Goal: Task Accomplishment & Management: Manage account settings

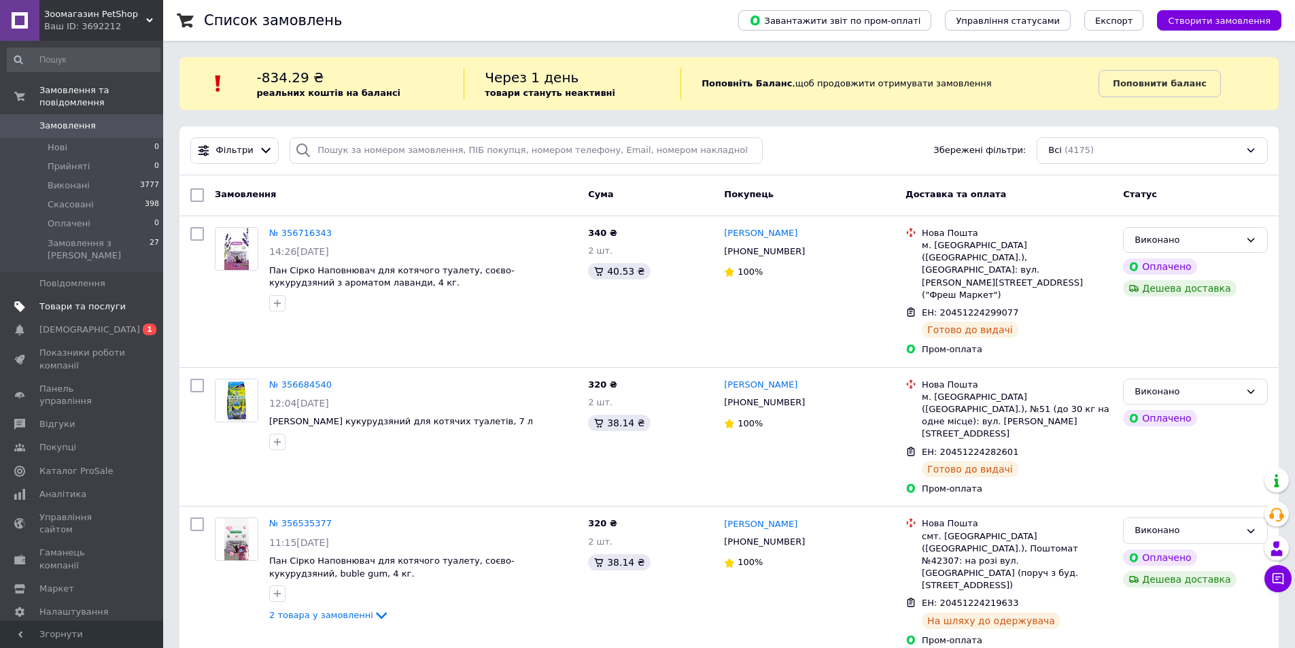
click at [111, 300] on span "Товари та послуги" at bounding box center [82, 306] width 86 height 12
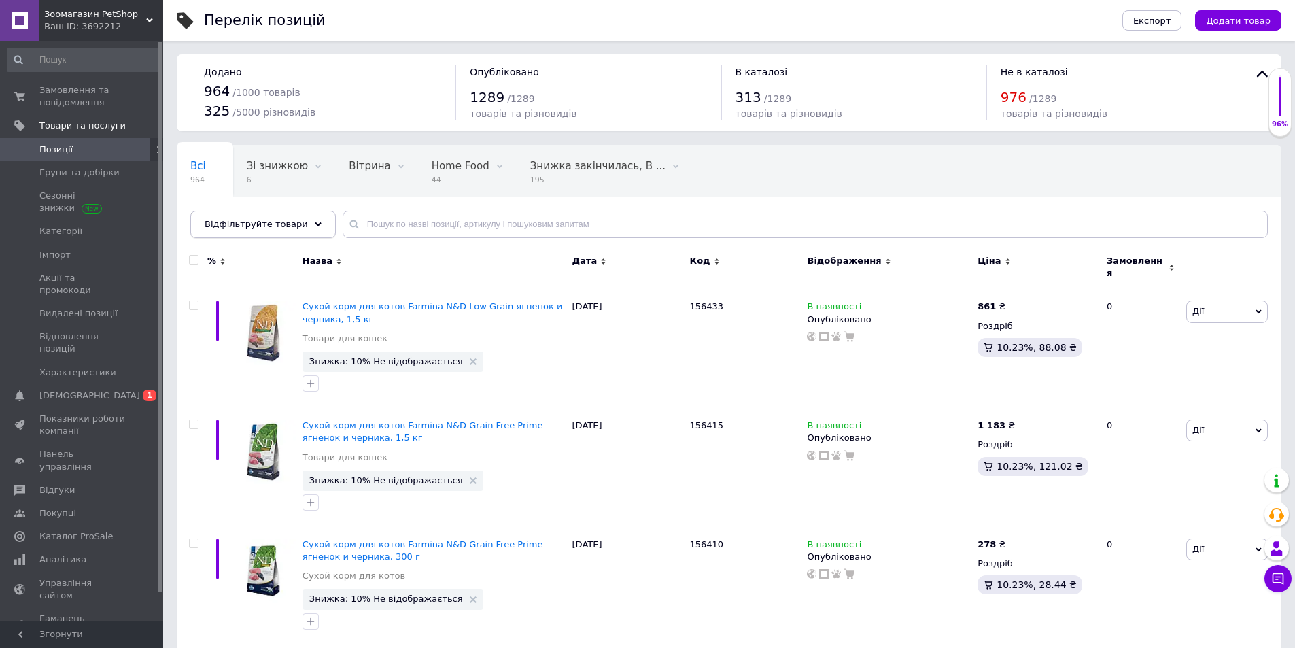
click at [307, 225] on div "Відфільтруйте товари" at bounding box center [262, 224] width 145 height 27
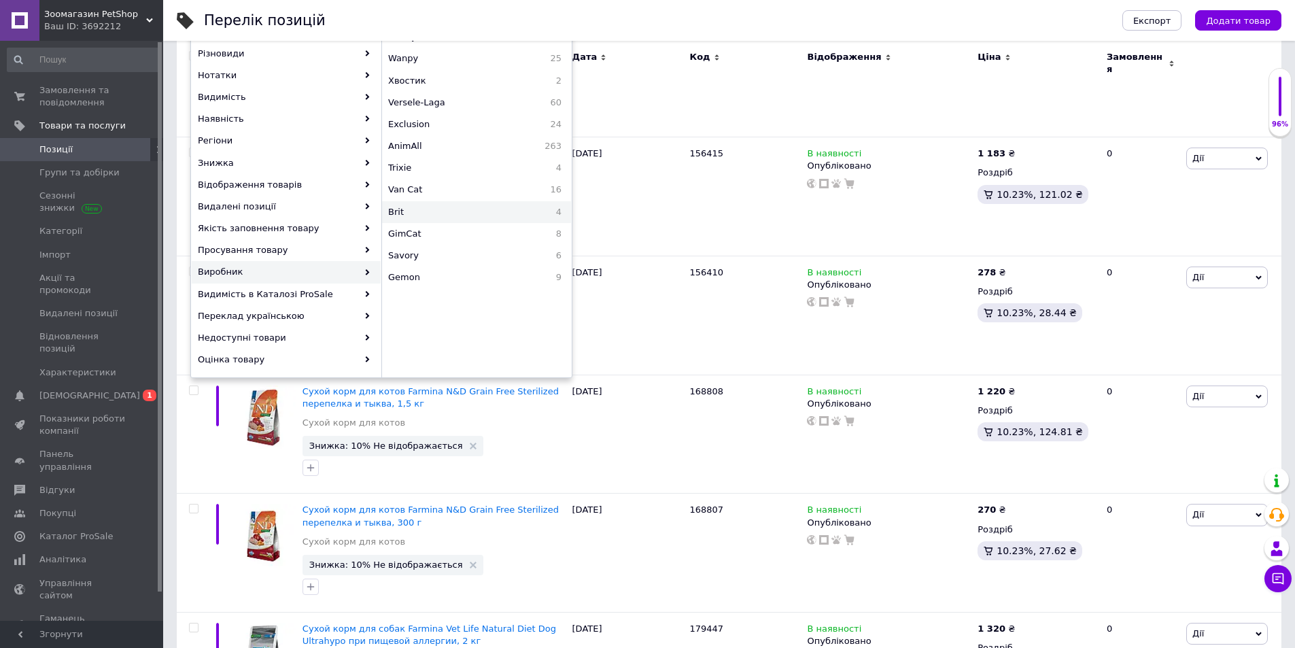
scroll to position [47, 0]
click at [437, 172] on span "Versele-Laga" at bounding box center [454, 170] width 132 height 12
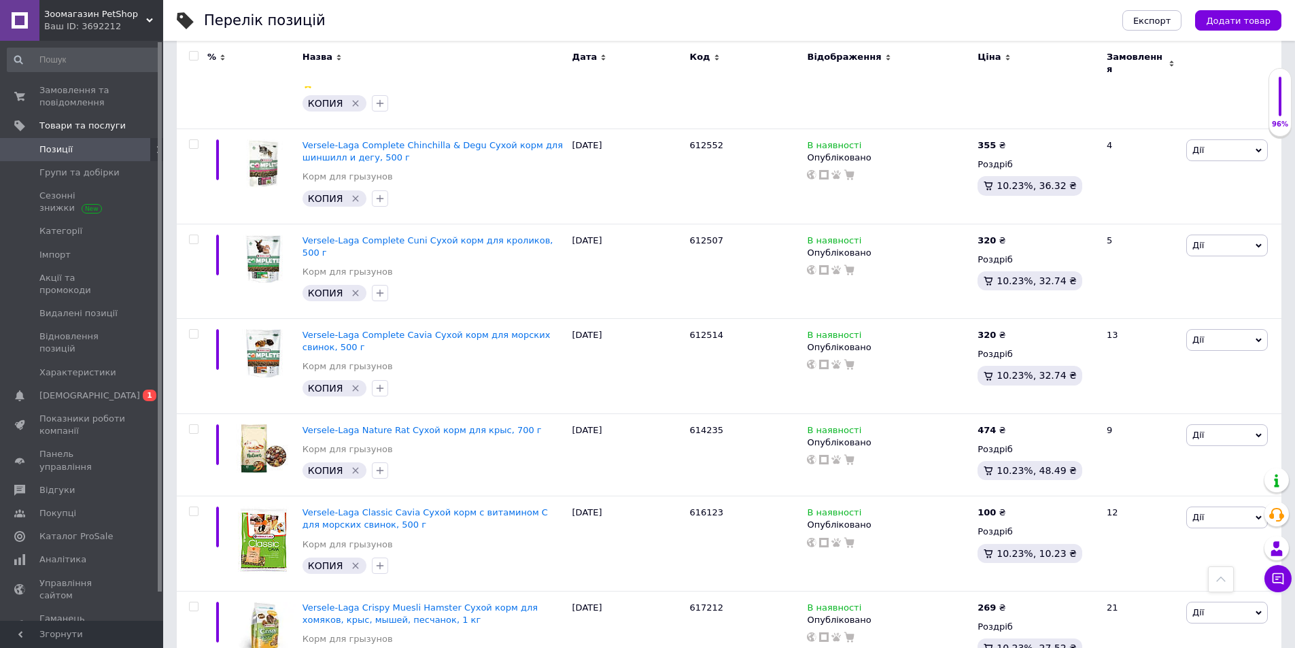
scroll to position [5461, 0]
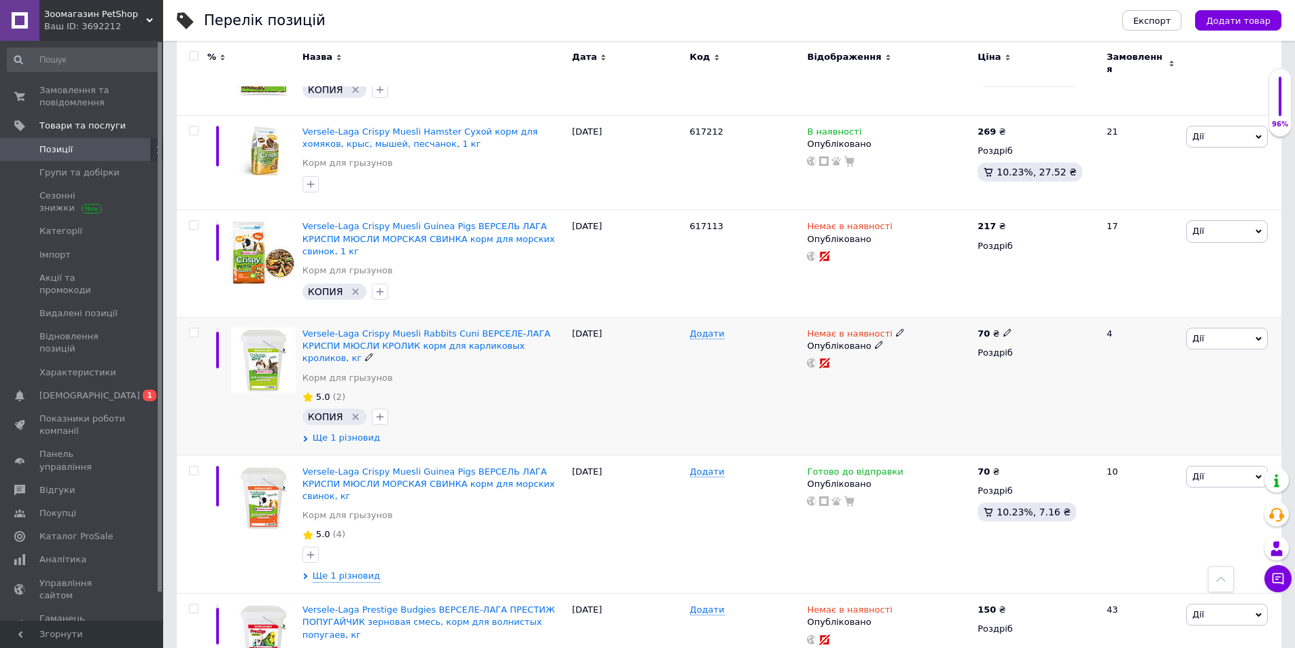
click at [364, 432] on span "Ще 1 різновид" at bounding box center [346, 438] width 67 height 12
click at [362, 432] on span "Ще 1 різновид" at bounding box center [346, 438] width 67 height 12
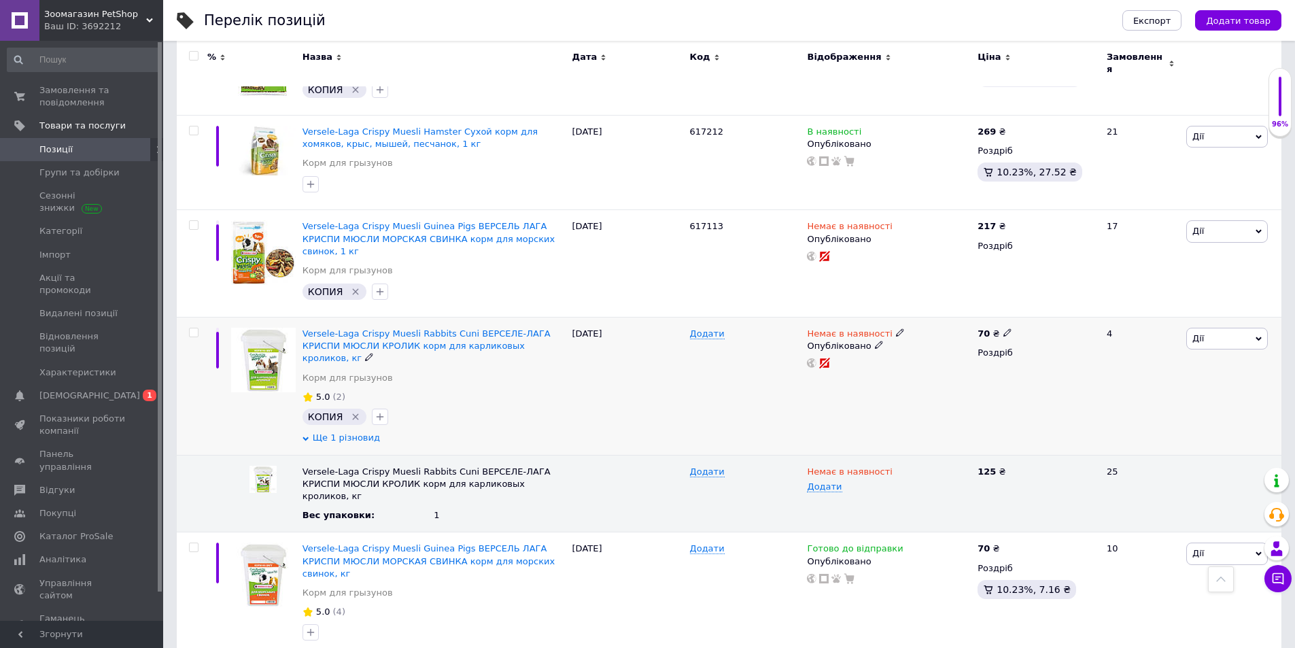
click at [358, 432] on span "Ще 1 різновид" at bounding box center [346, 438] width 67 height 12
click at [1009, 467] on icon at bounding box center [1013, 471] width 8 height 8
type input "145"
click at [1003, 328] on icon at bounding box center [1007, 332] width 8 height 8
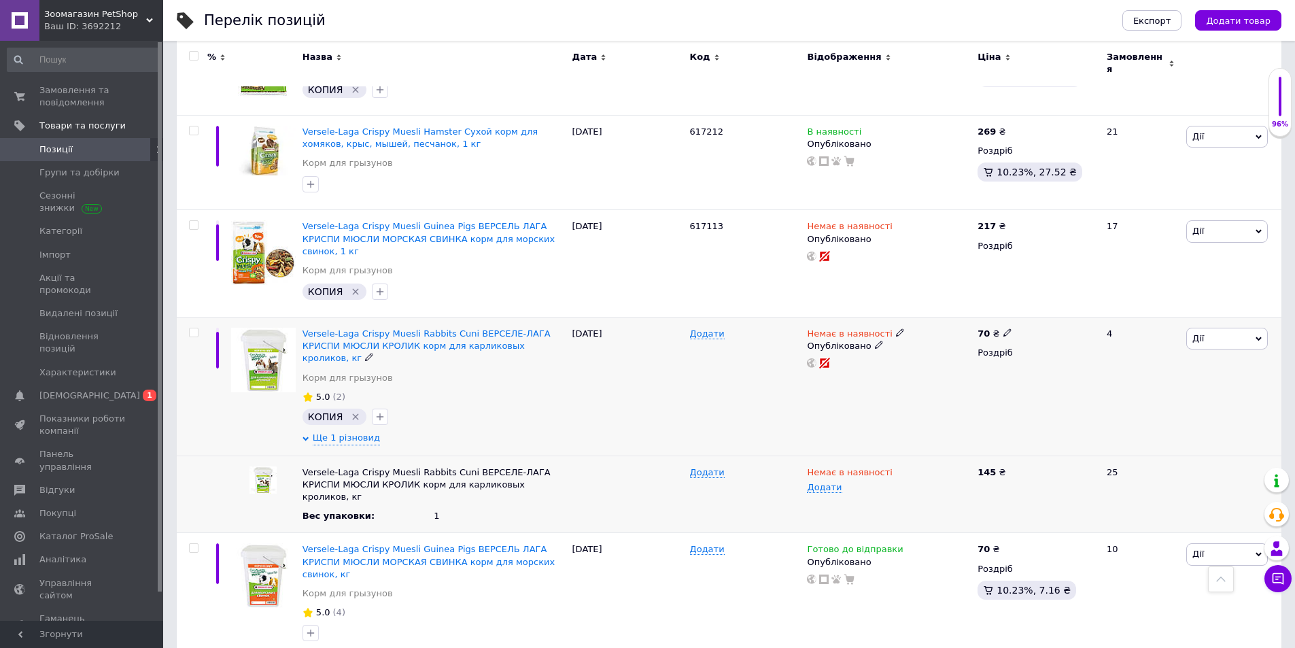
click at [1003, 328] on icon at bounding box center [1007, 332] width 8 height 8
click at [1054, 304] on input "70" at bounding box center [1070, 317] width 103 height 27
type input "73"
click at [691, 317] on div "Додати" at bounding box center [745, 386] width 118 height 139
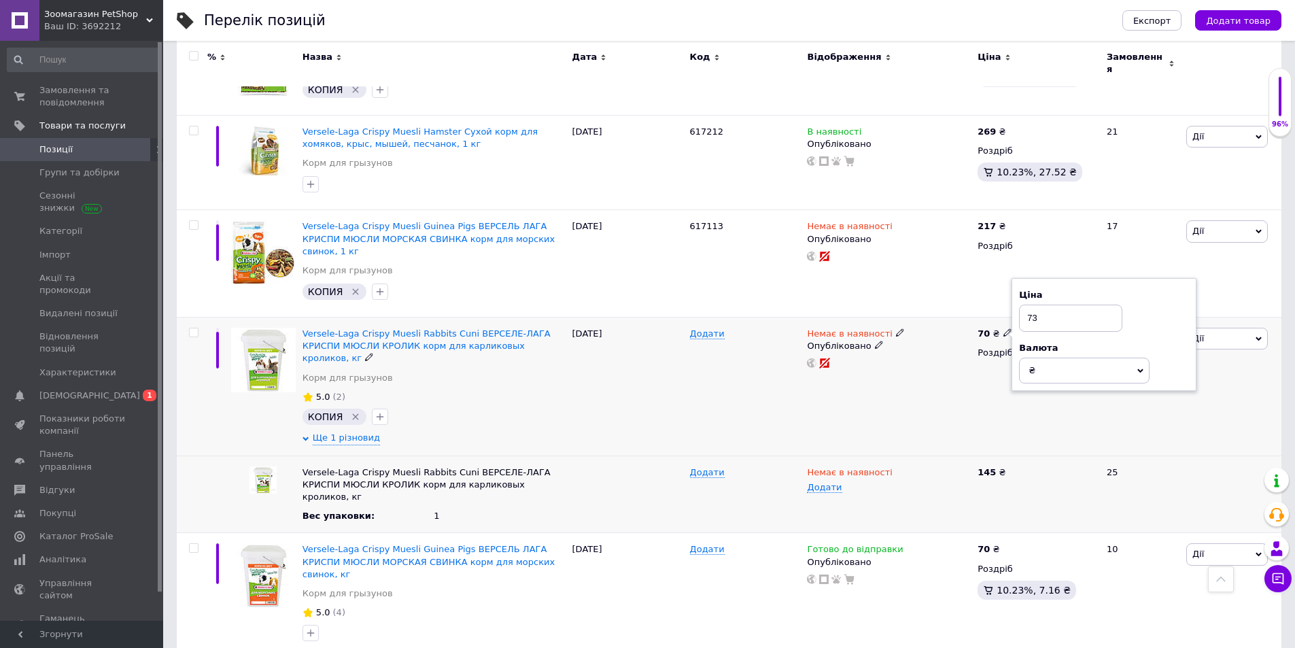
click at [691, 317] on div "Додати" at bounding box center [745, 386] width 118 height 139
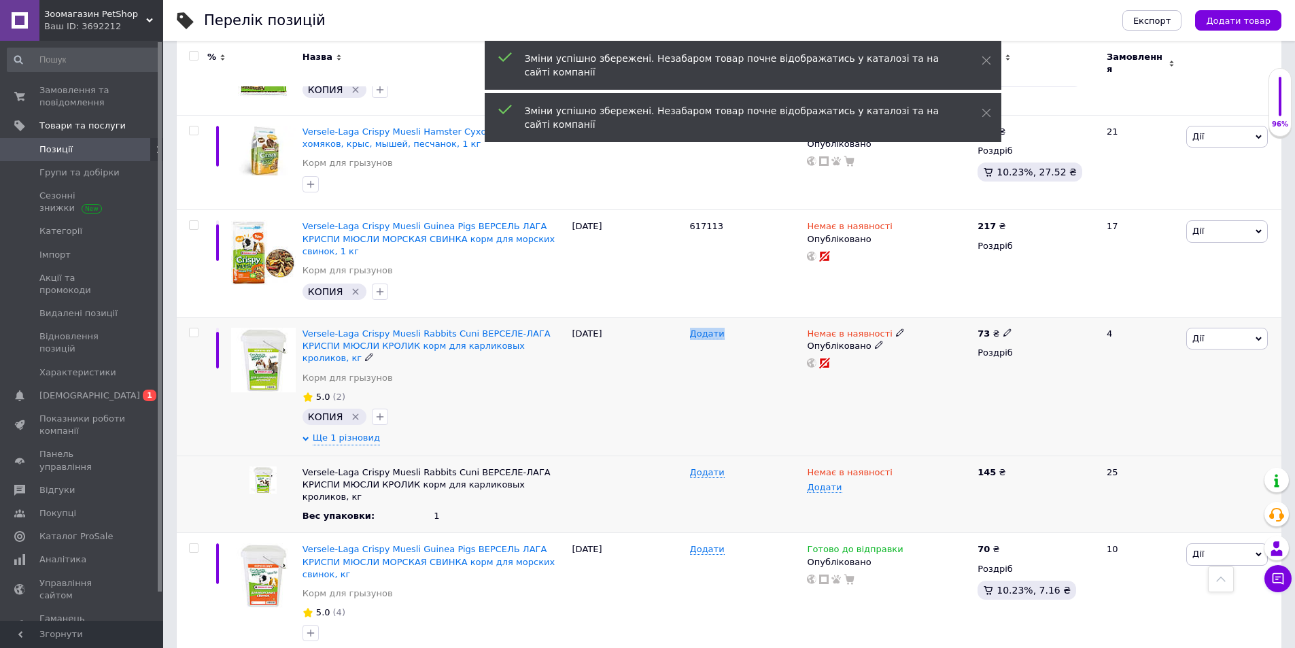
click at [896, 328] on icon at bounding box center [900, 332] width 8 height 8
click at [1011, 302] on span "Немає в наявності" at bounding box center [971, 315] width 130 height 26
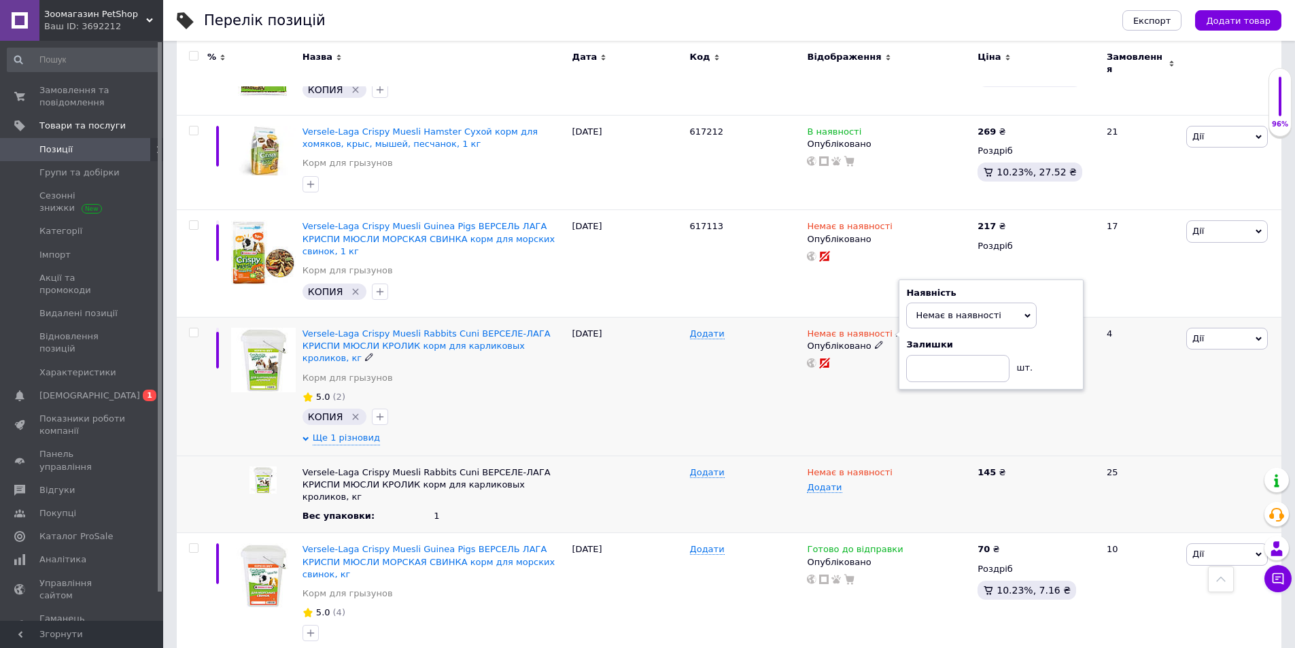
click at [1026, 313] on icon at bounding box center [1027, 316] width 6 height 6
click at [1023, 302] on span "Немає в наявності" at bounding box center [971, 315] width 130 height 26
click at [938, 334] on li "В наявності" at bounding box center [971, 343] width 129 height 19
click at [744, 317] on div "Додати" at bounding box center [745, 386] width 118 height 139
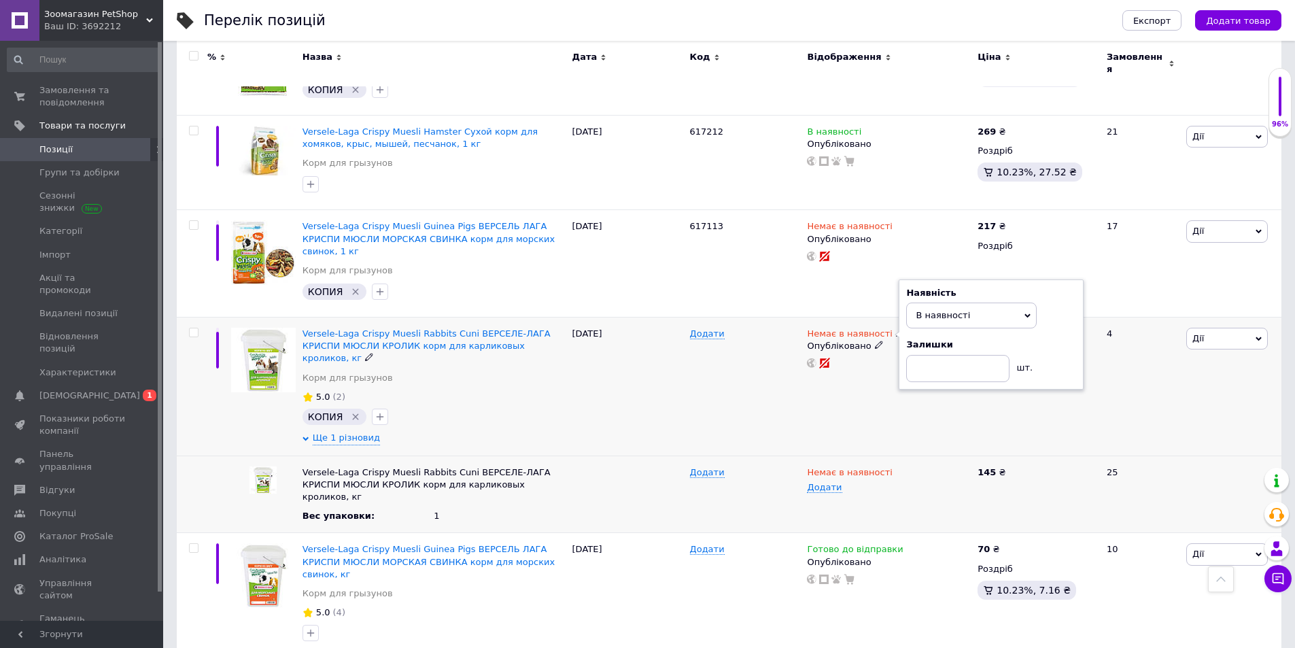
click at [744, 317] on div "Додати" at bounding box center [745, 386] width 118 height 139
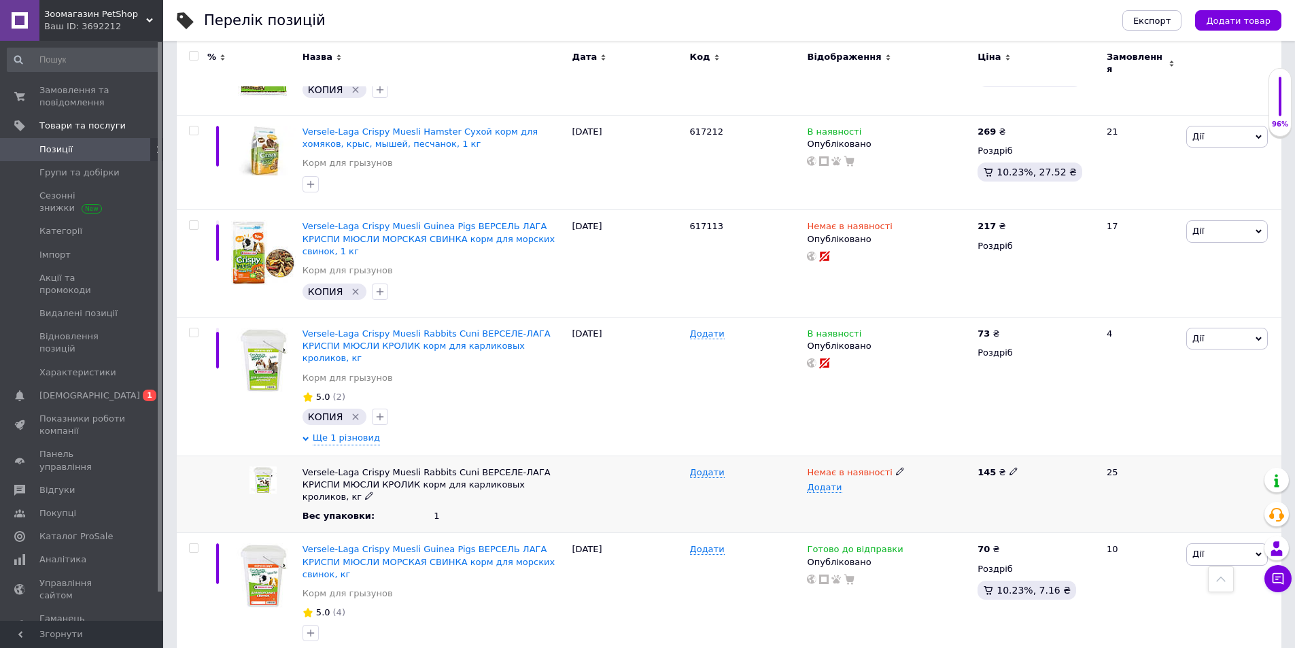
click at [896, 467] on use at bounding box center [899, 470] width 7 height 7
click at [851, 489] on li "В наявності" at bounding box center [885, 498] width 169 height 19
click at [630, 317] on div "[DATE]" at bounding box center [628, 386] width 118 height 139
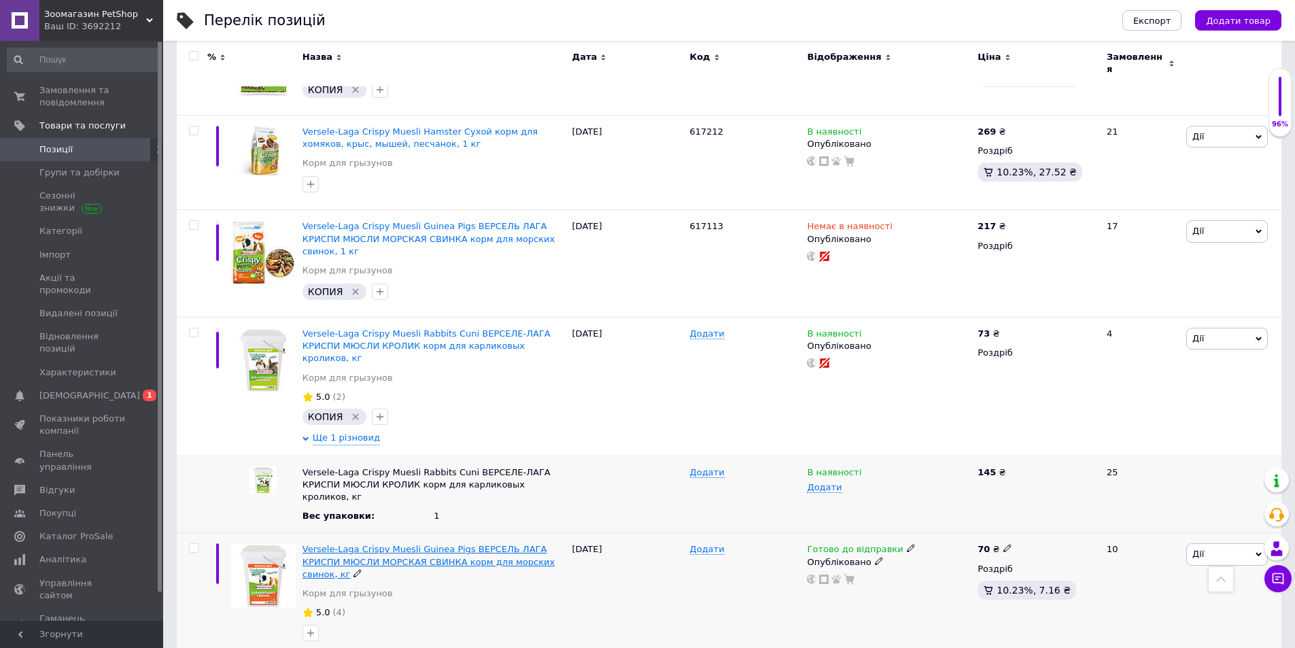
scroll to position [5646, 0]
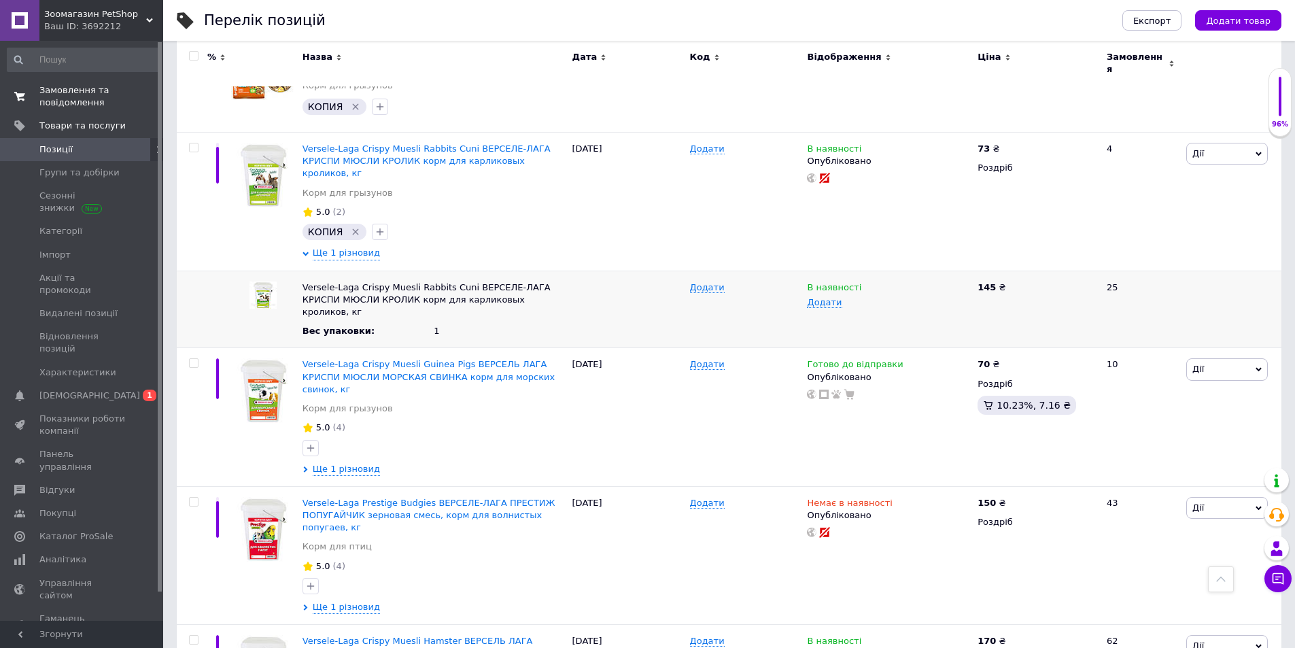
click at [64, 101] on span "Замовлення та повідомлення" at bounding box center [82, 96] width 86 height 24
